Goal: Book appointment/travel/reservation

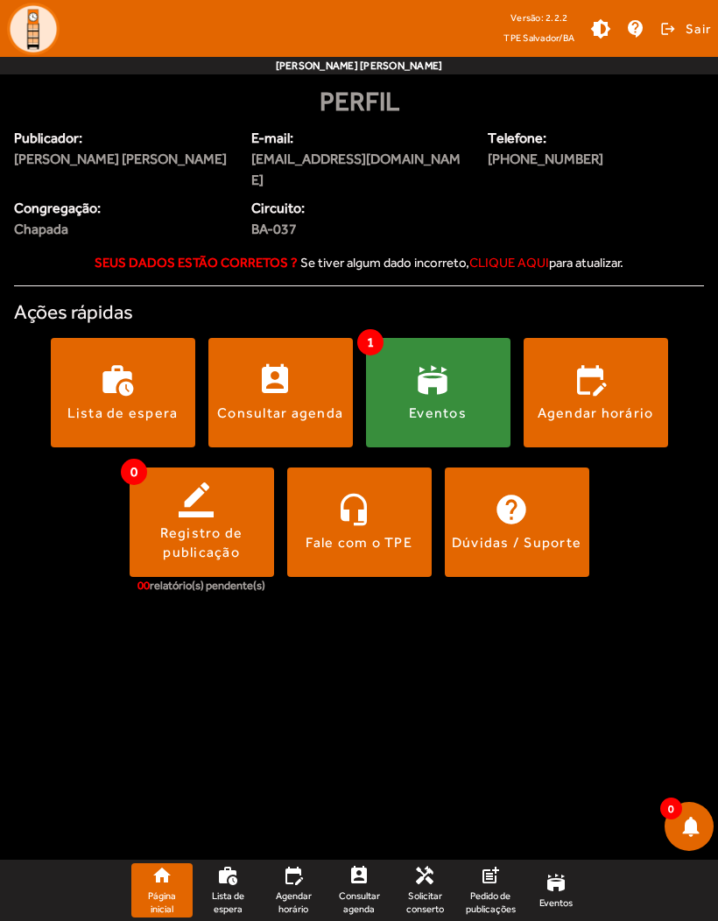
click at [590, 371] on span at bounding box center [595, 392] width 144 height 42
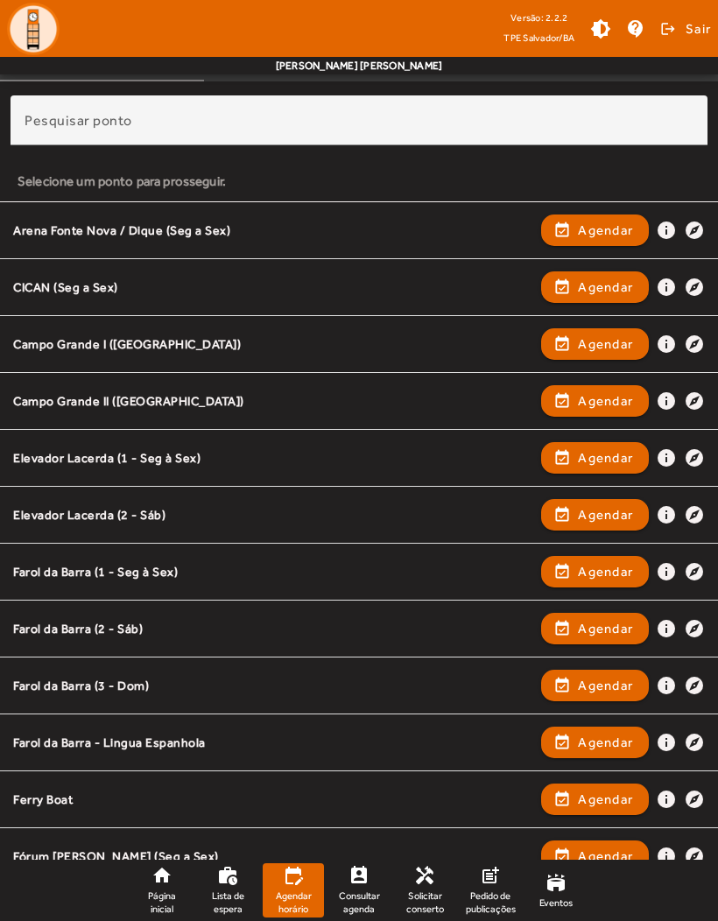
scroll to position [153, 0]
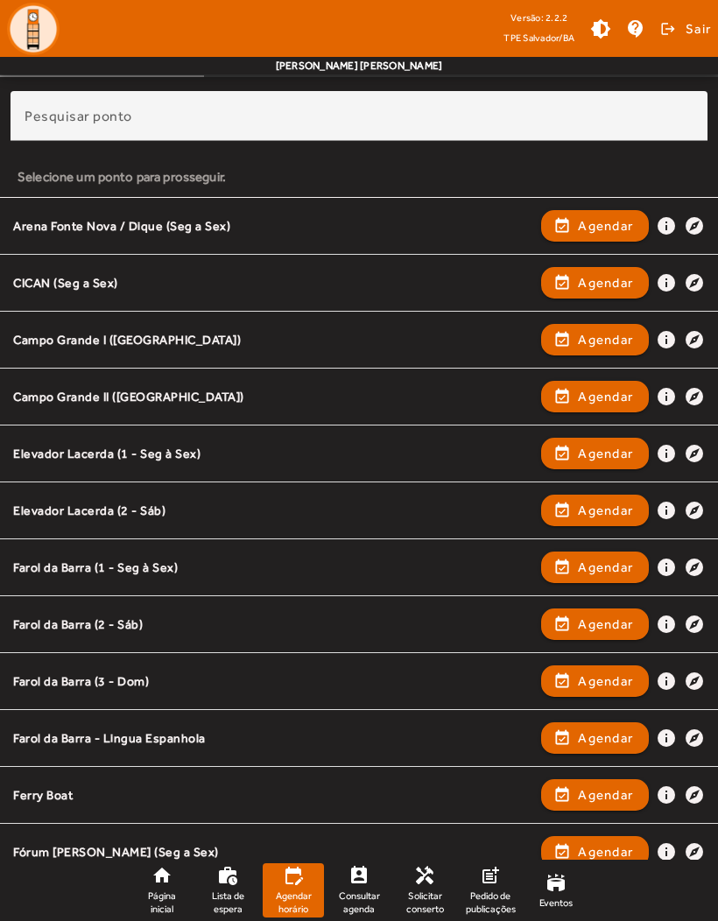
click at [587, 563] on span "Agendar" at bounding box center [605, 567] width 55 height 21
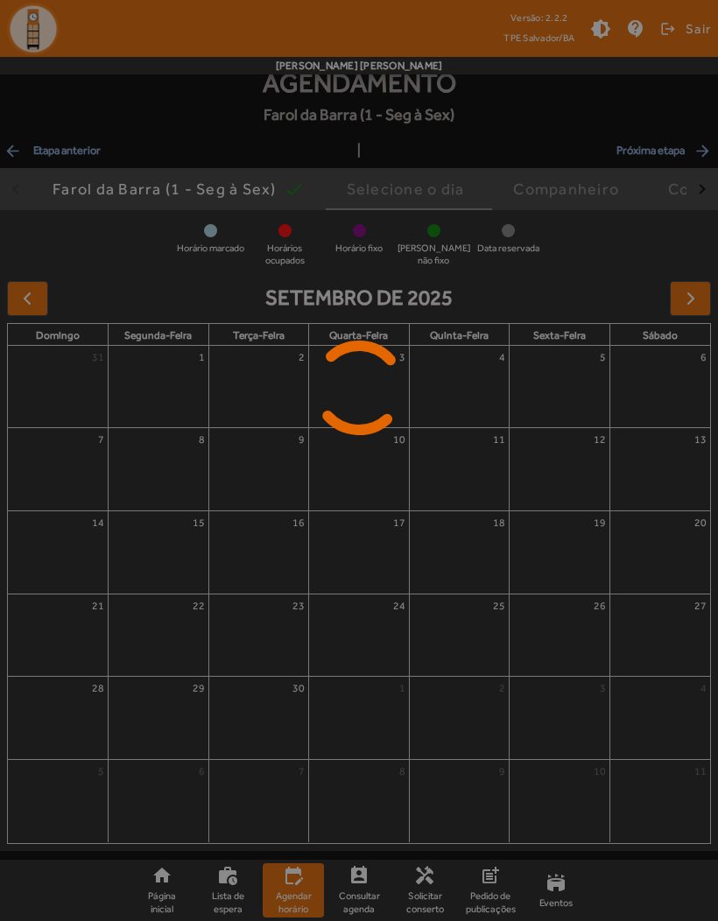
scroll to position [0, 0]
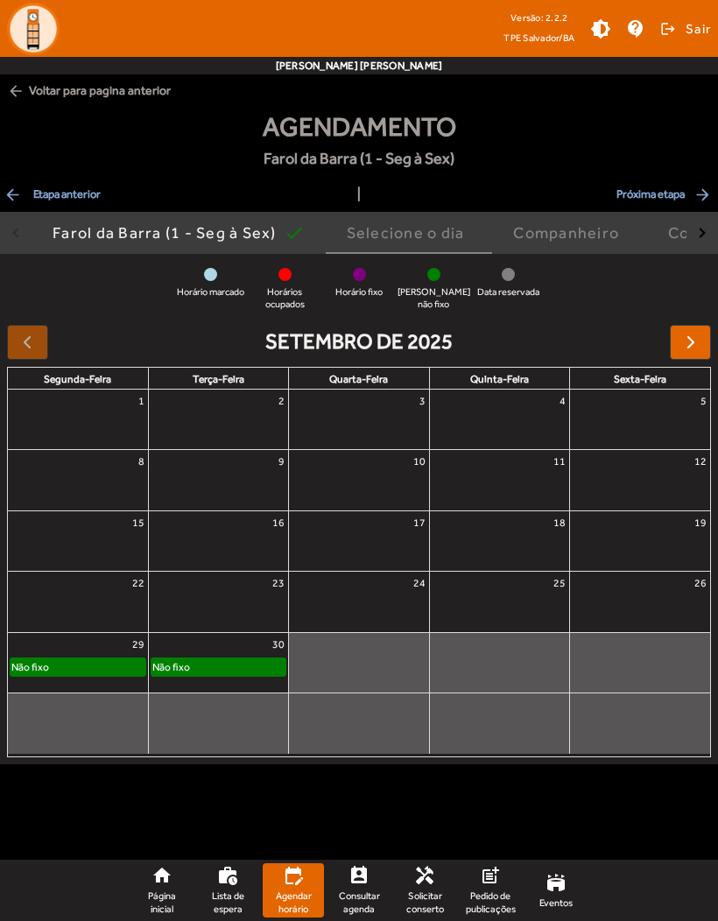
click at [697, 334] on span "button" at bounding box center [690, 342] width 21 height 21
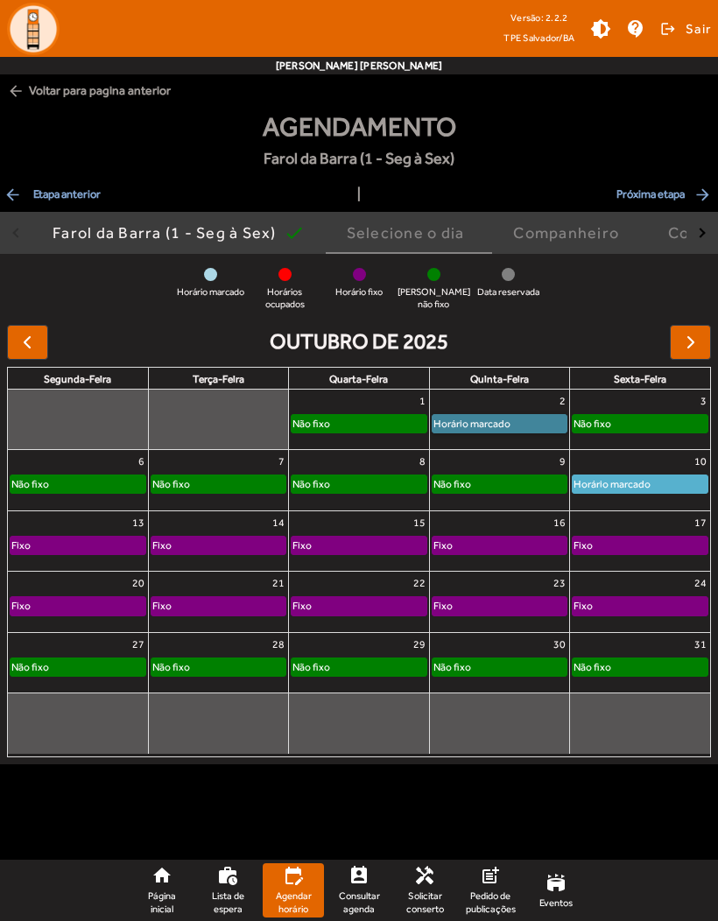
click at [525, 433] on link "Horário marcado" at bounding box center [500, 423] width 136 height 19
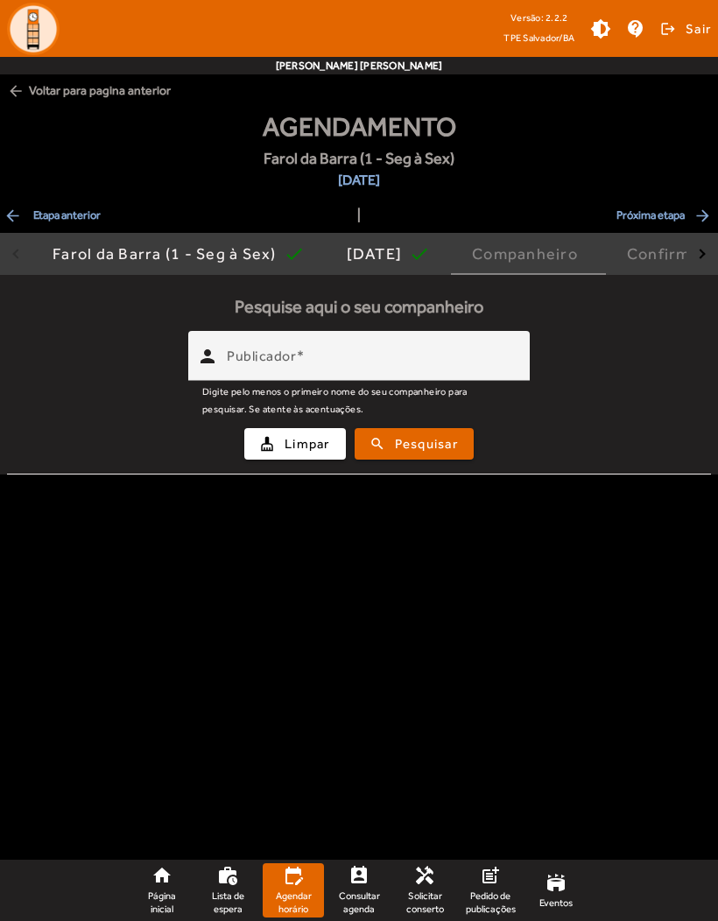
click at [486, 354] on input "Publicador" at bounding box center [371, 363] width 289 height 21
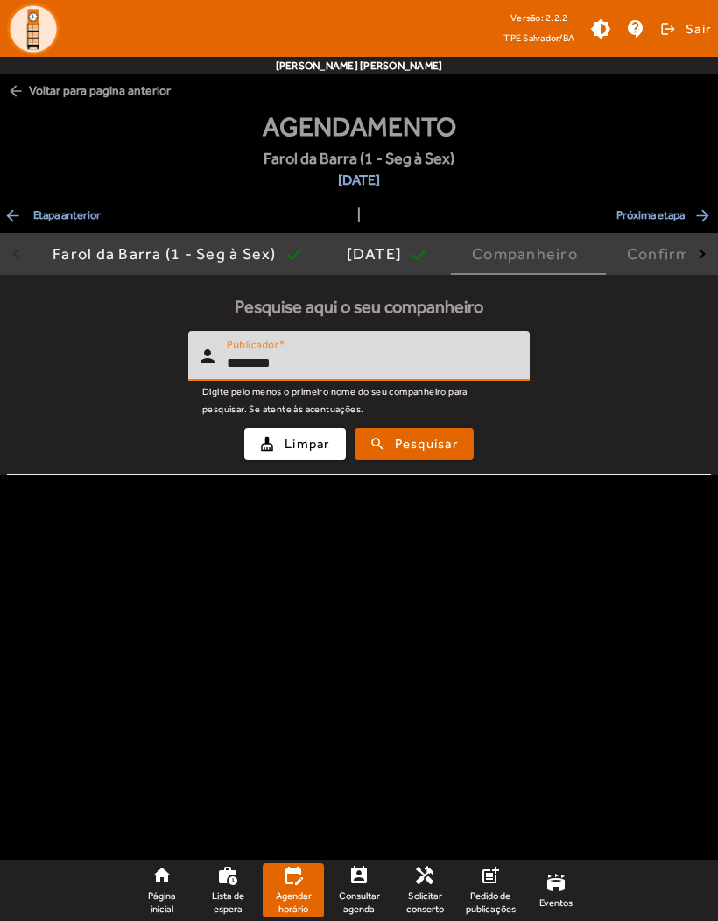
type input "*******"
click at [444, 434] on span "Pesquisar" at bounding box center [426, 444] width 63 height 20
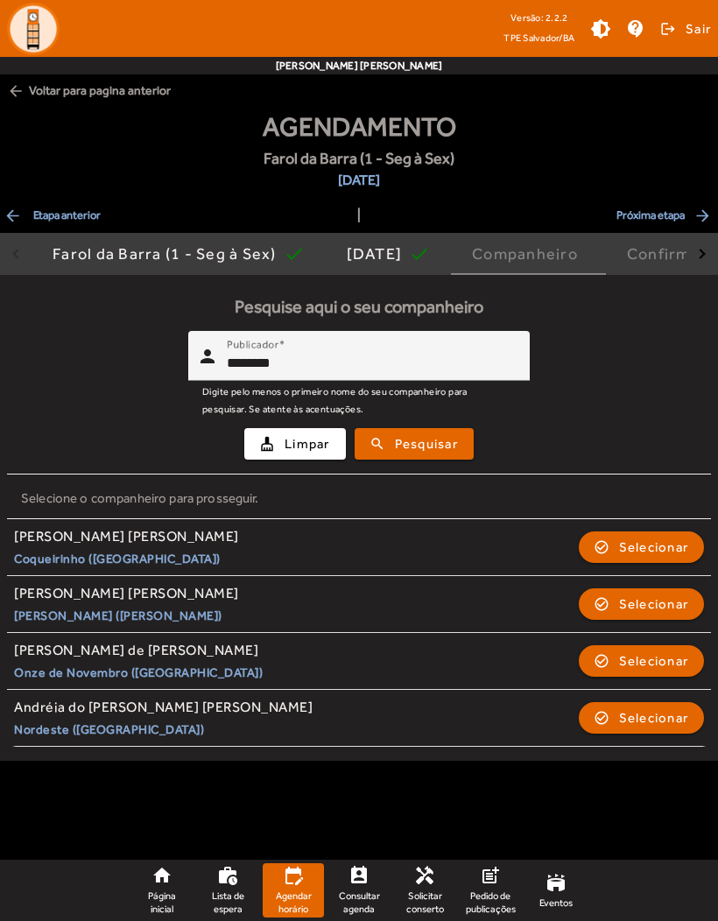
click at [645, 654] on span "Selecionar" at bounding box center [654, 660] width 70 height 21
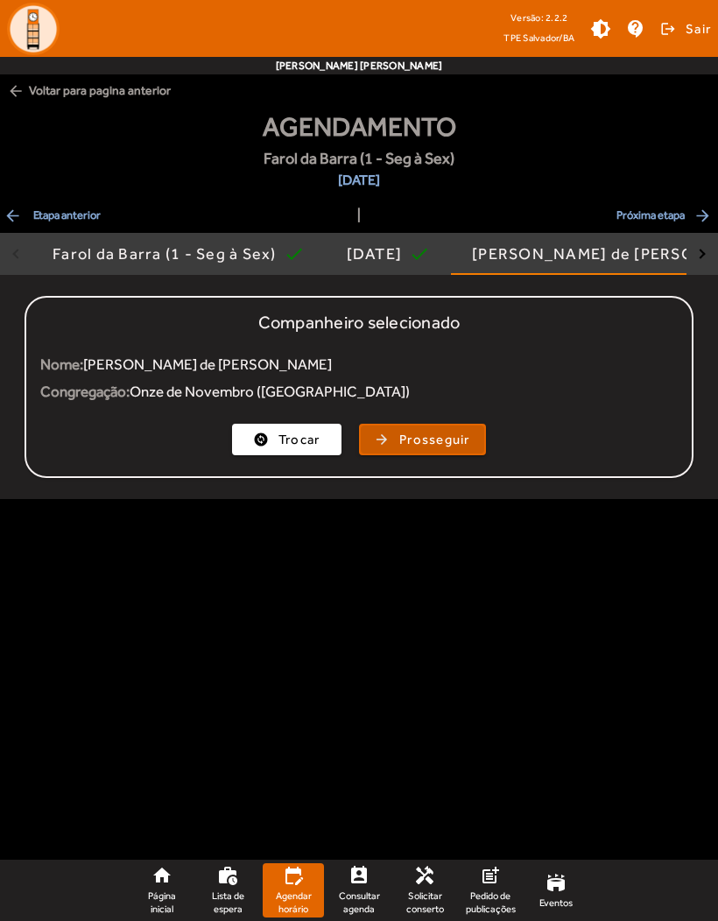
click at [447, 427] on span "button" at bounding box center [422, 439] width 123 height 42
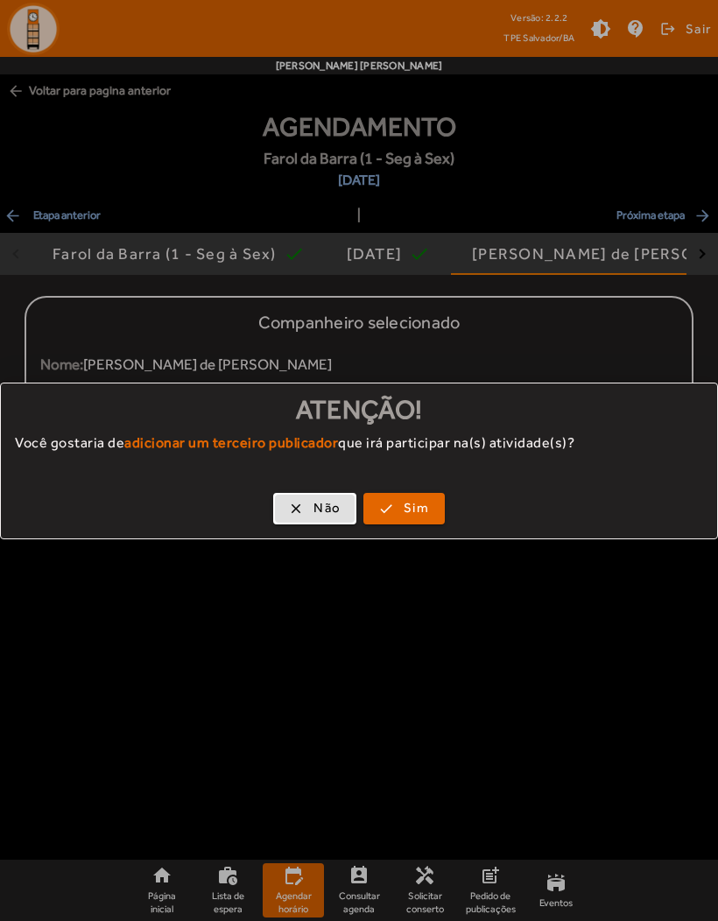
click at [338, 512] on span "Não" at bounding box center [326, 508] width 27 height 20
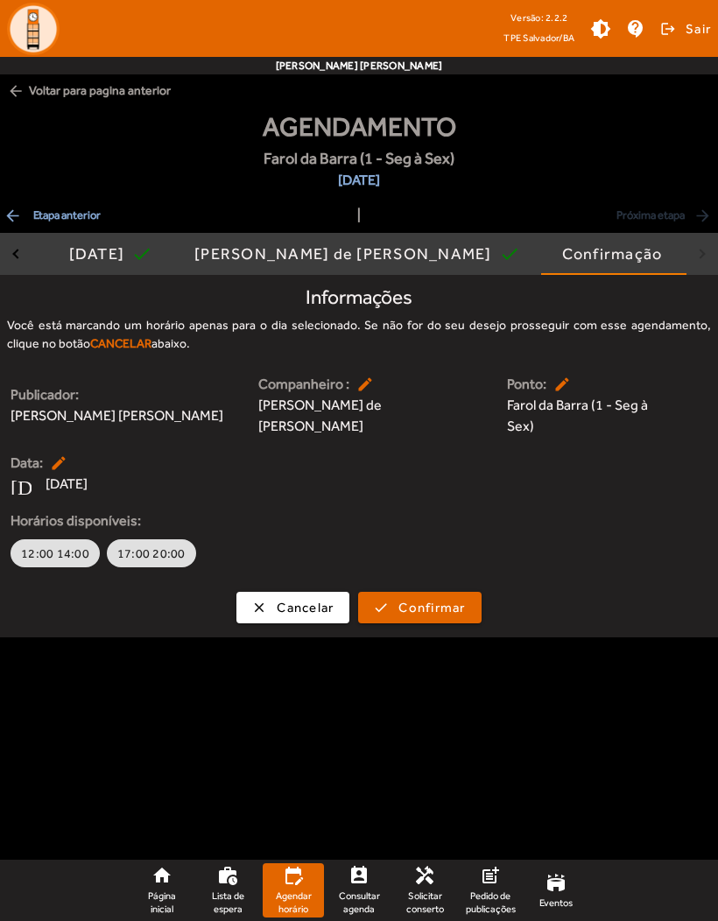
click at [53, 553] on span "12:00 14:00" at bounding box center [55, 554] width 68 height 18
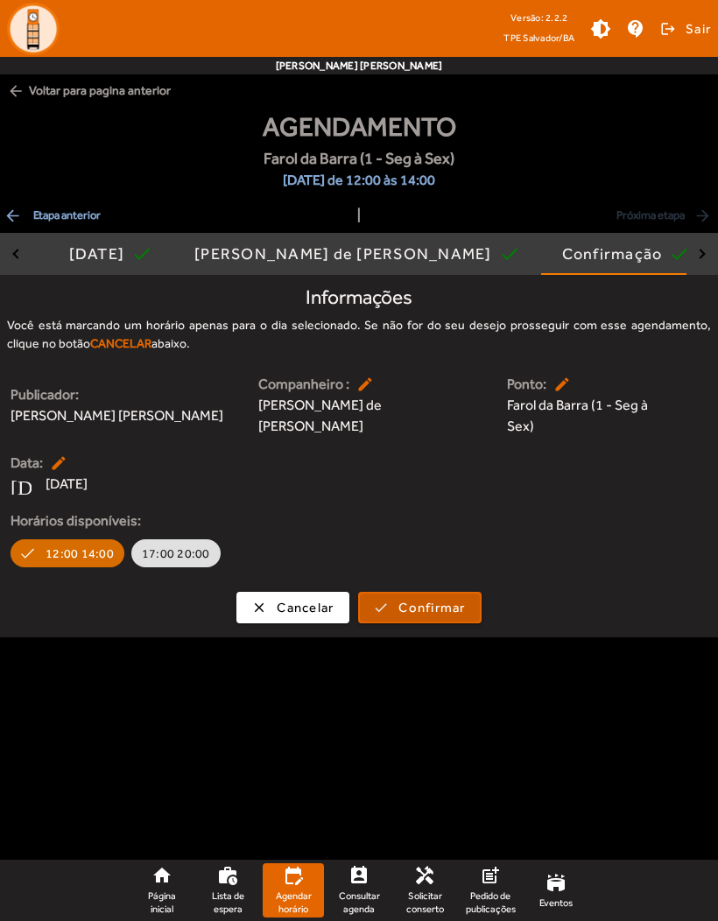
click at [449, 608] on span "Confirmar" at bounding box center [431, 608] width 67 height 20
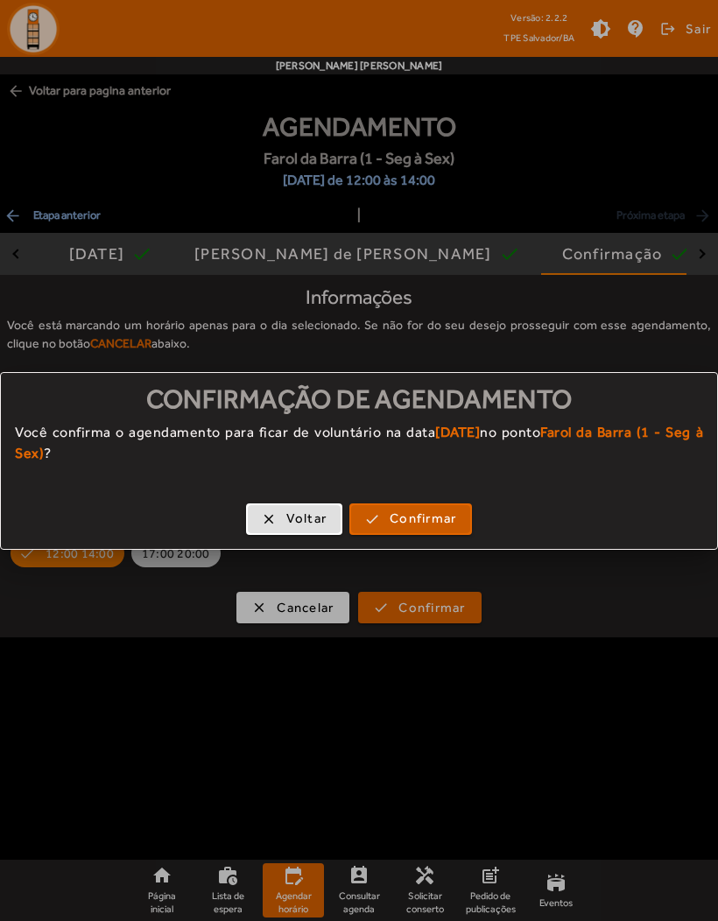
click at [442, 523] on span "Confirmar" at bounding box center [423, 519] width 67 height 20
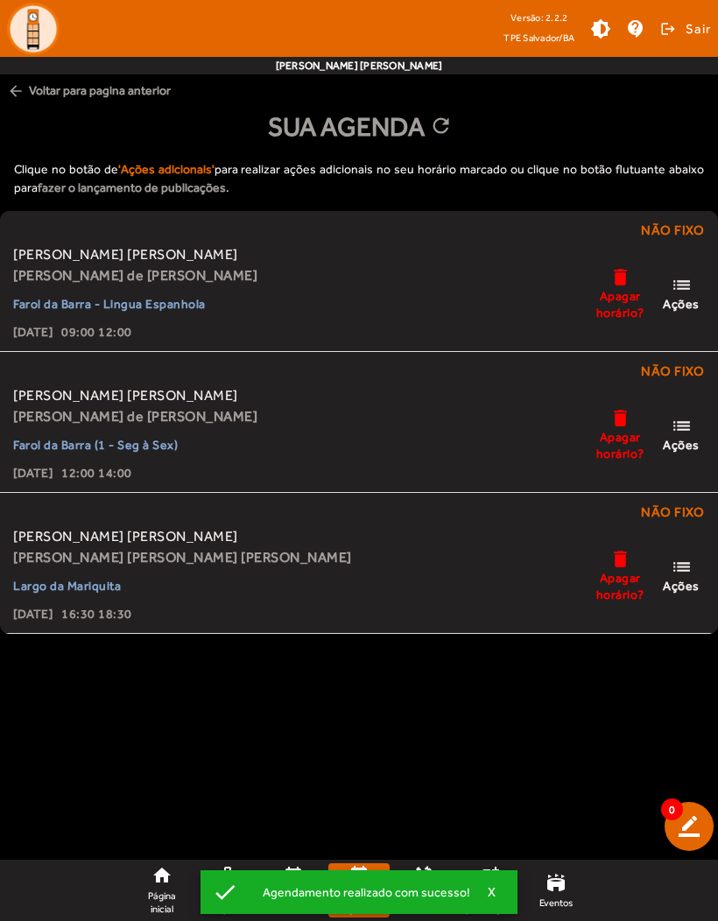
click at [620, 290] on span "Apagar horário?" at bounding box center [620, 304] width 53 height 32
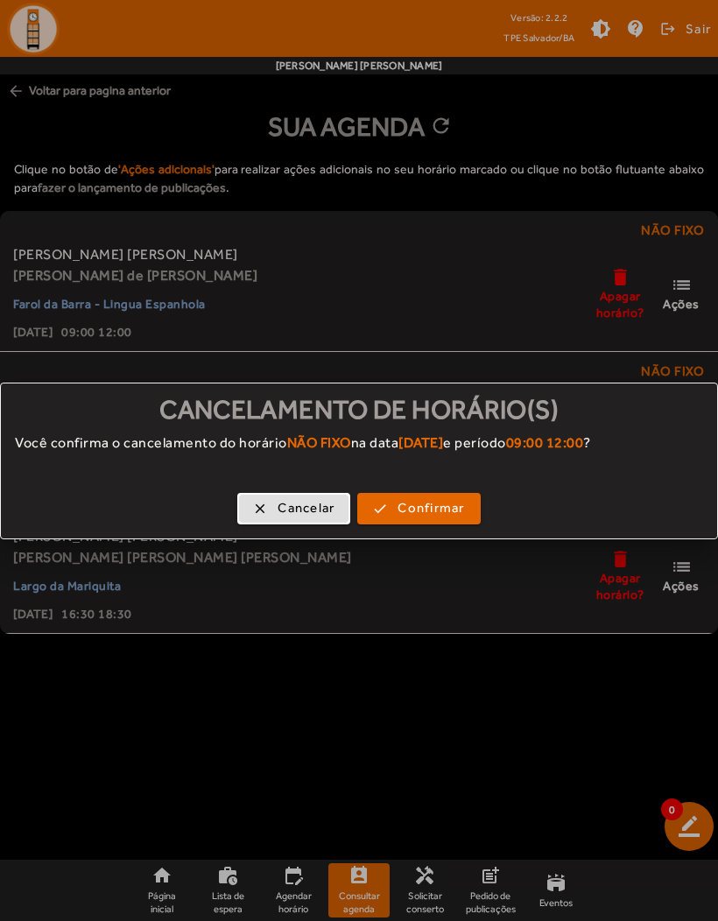
click at [460, 509] on span "Confirmar" at bounding box center [430, 508] width 67 height 20
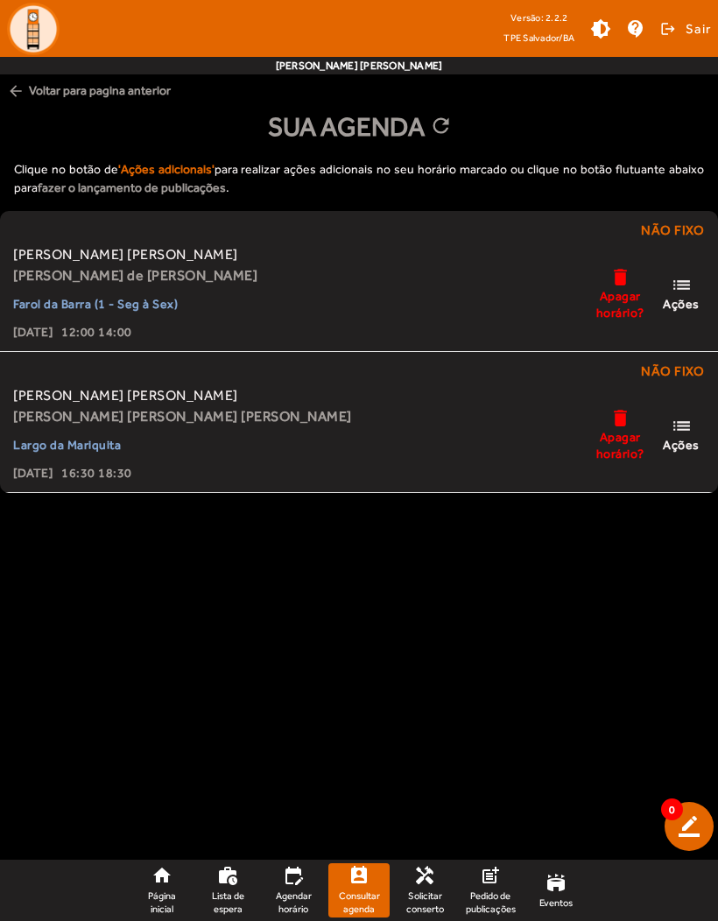
click at [566, 896] on span "Eventos" at bounding box center [555, 902] width 33 height 13
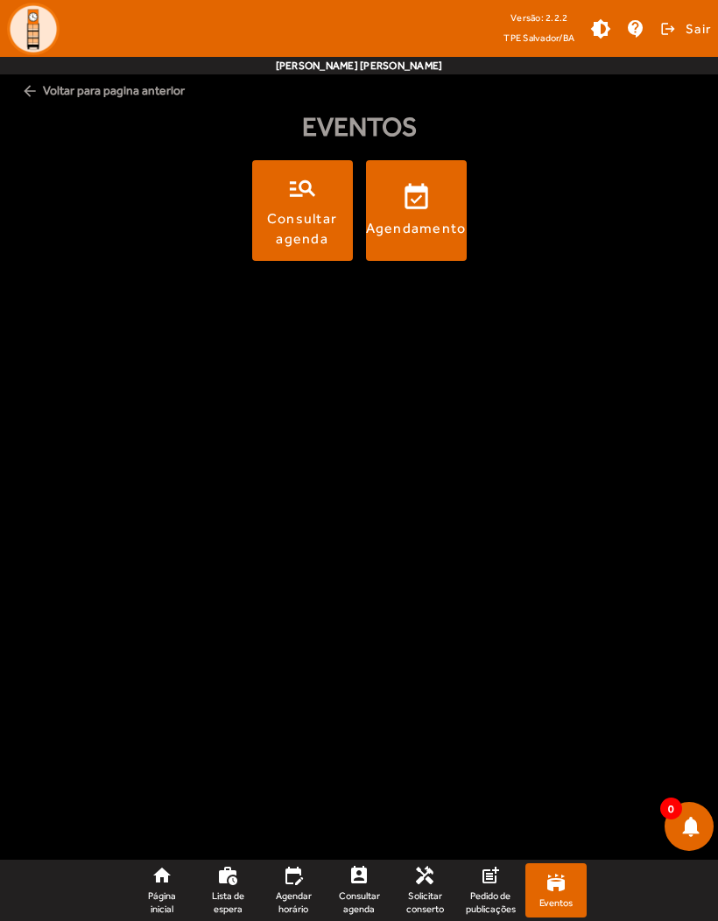
click at [298, 202] on span at bounding box center [302, 211] width 101 height 42
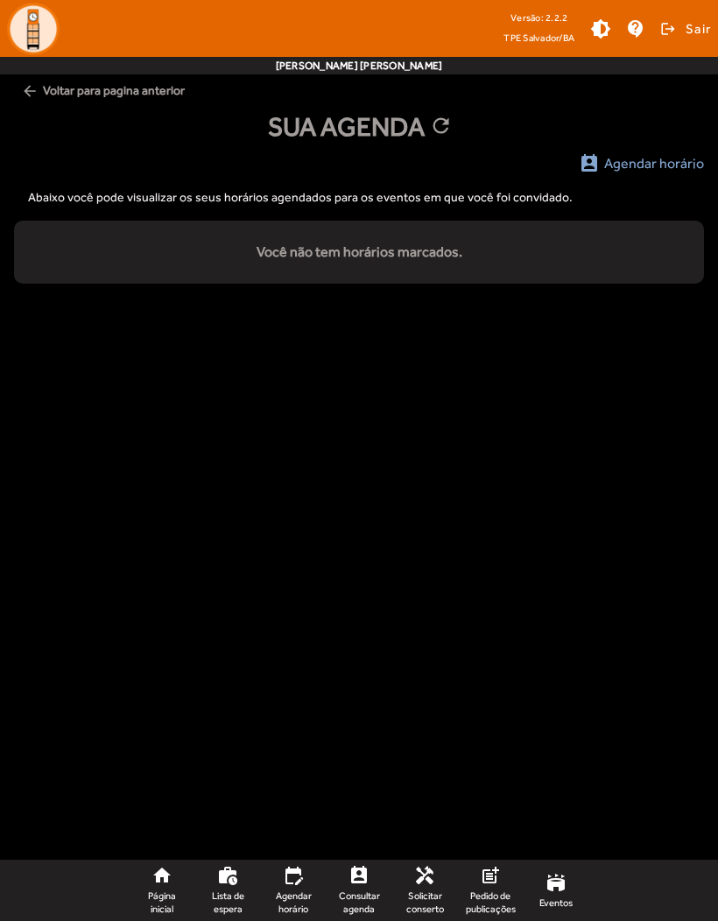
click at [509, 896] on span "Pedido de publicações" at bounding box center [491, 901] width 50 height 25
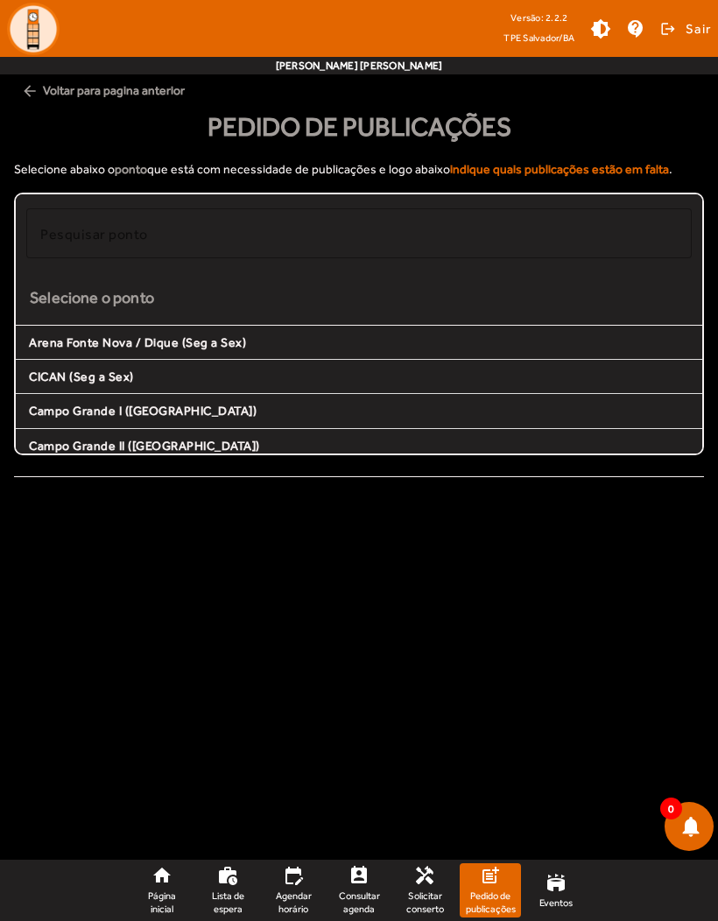
click at [436, 886] on link "handyman Solicitar conserto" at bounding box center [424, 890] width 61 height 54
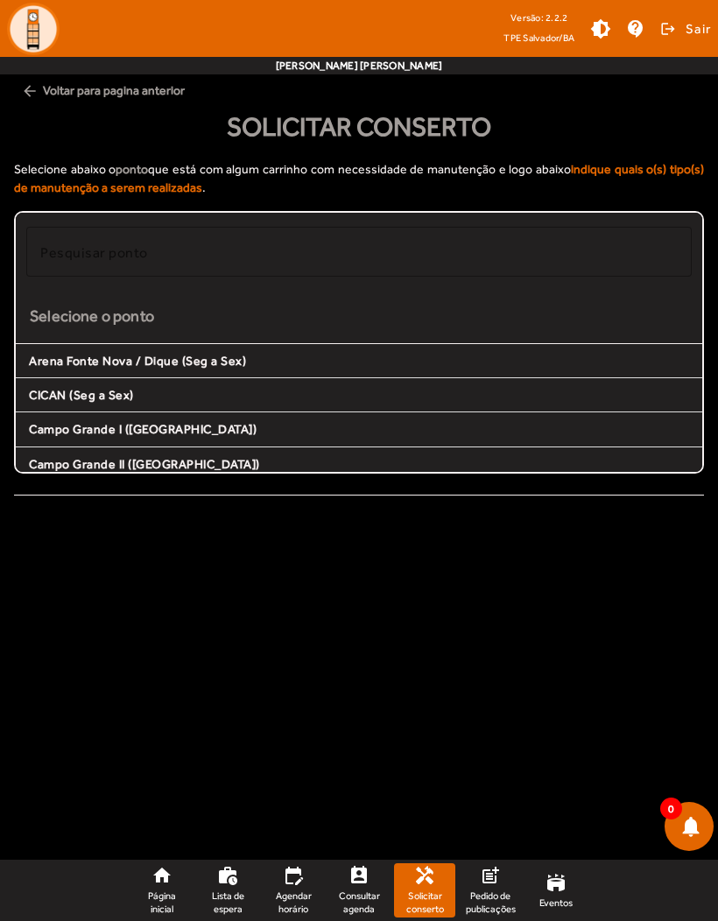
click at [362, 895] on span "Consultar agenda" at bounding box center [358, 901] width 47 height 25
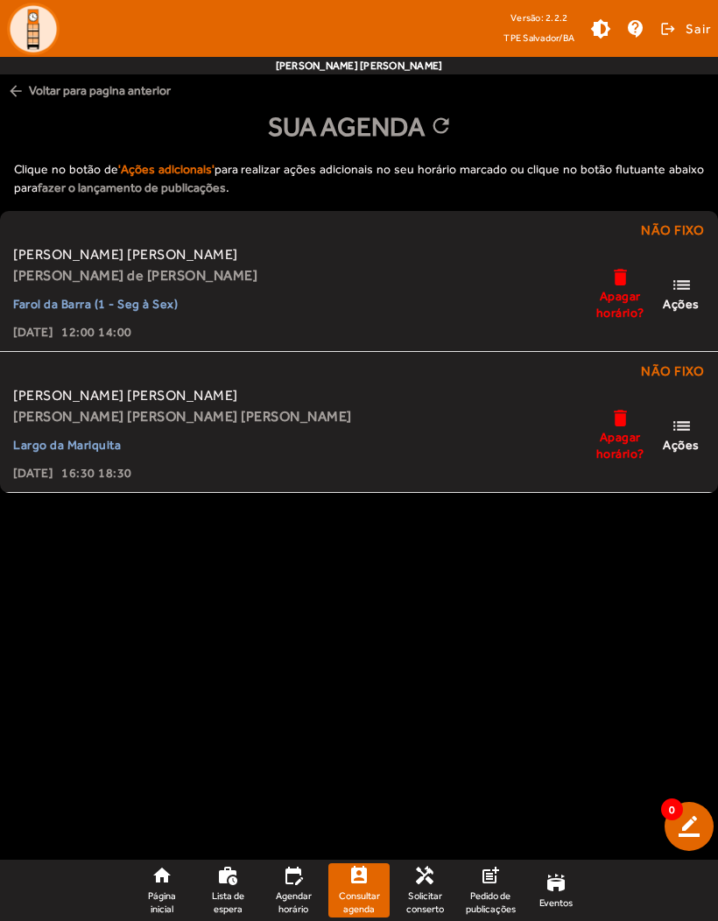
click at [290, 878] on mat-icon "edit_calendar" at bounding box center [293, 875] width 21 height 21
